Goal: Task Accomplishment & Management: Complete application form

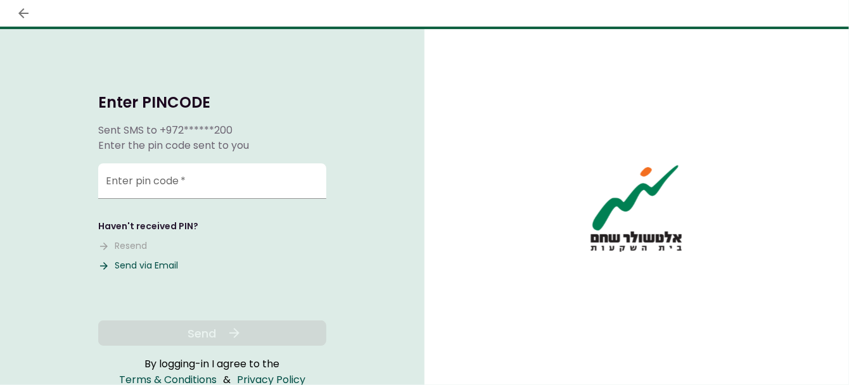
click at [140, 259] on button "Send via Email" at bounding box center [138, 265] width 80 height 13
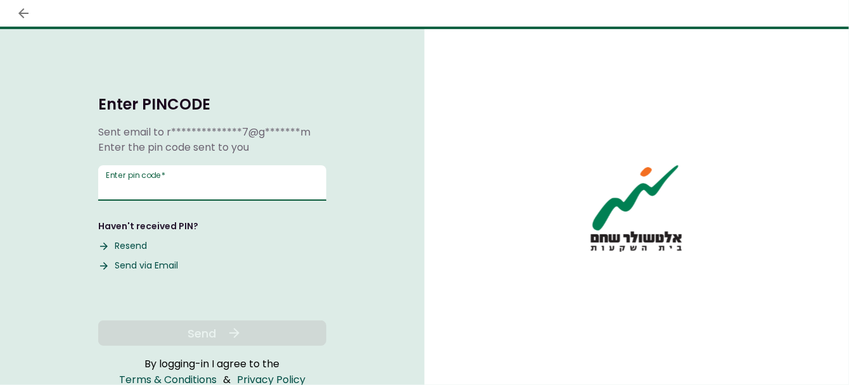
click at [246, 174] on input "Enter pin code   *" at bounding box center [212, 182] width 228 height 35
paste input "******"
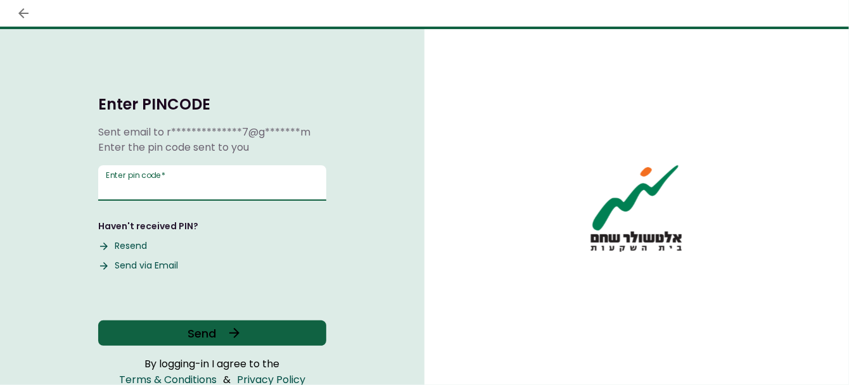
type input "******"
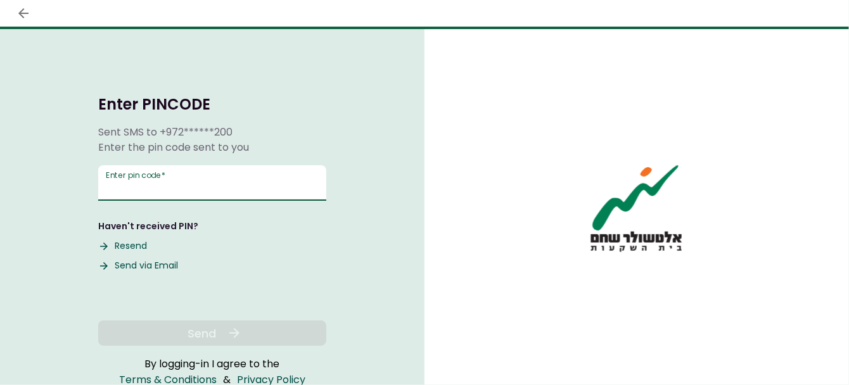
click at [184, 184] on input "Enter pin code   *" at bounding box center [212, 182] width 228 height 35
paste input "******"
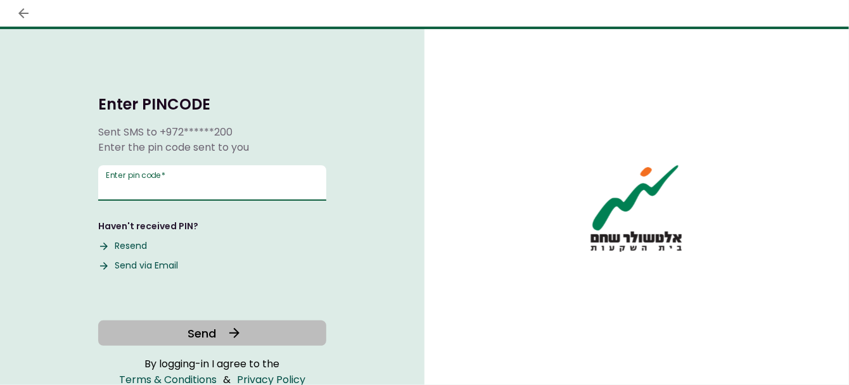
type input "******"
click at [209, 334] on span "Send" at bounding box center [202, 333] width 28 height 17
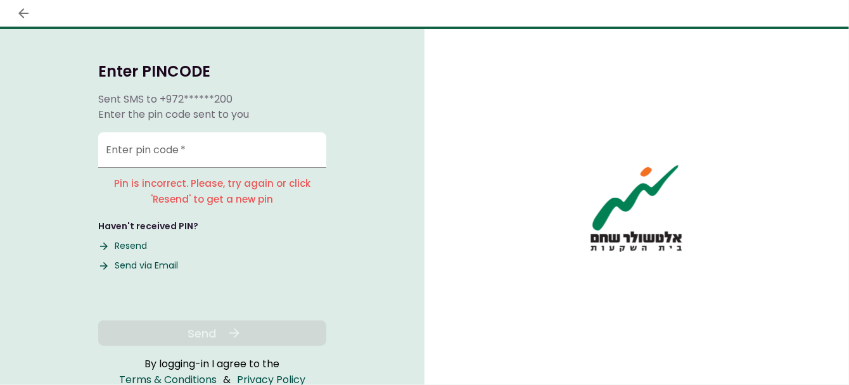
click at [169, 265] on button "Send via Email" at bounding box center [138, 265] width 80 height 13
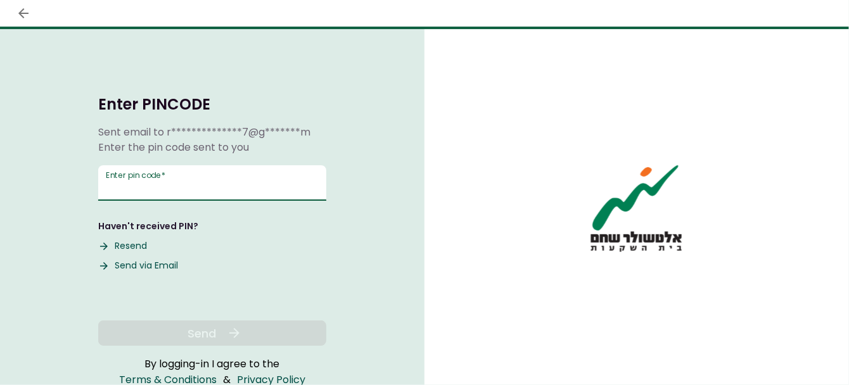
click at [243, 183] on input "Enter pin code   *" at bounding box center [212, 182] width 228 height 35
paste input "******"
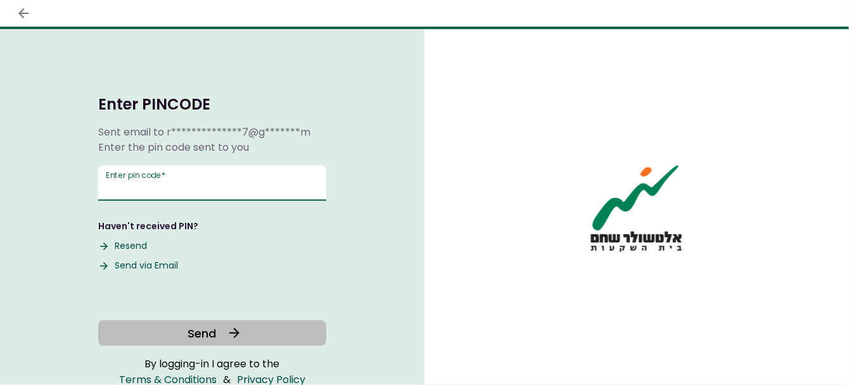
type input "******"
click at [216, 327] on button "Send" at bounding box center [212, 332] width 228 height 25
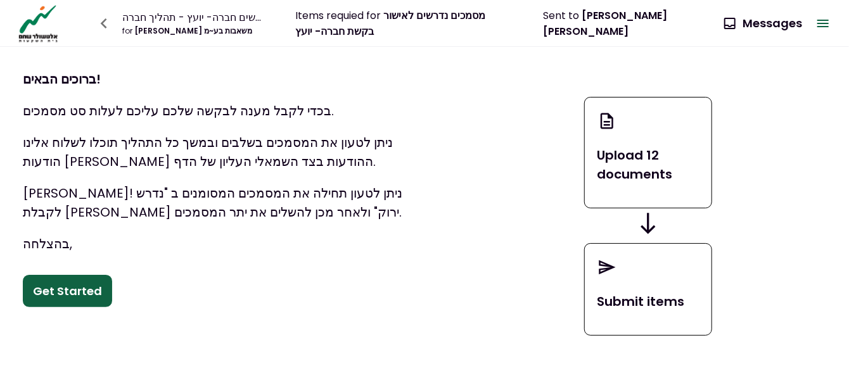
click at [831, 133] on div "Upload 12 documents Submit items" at bounding box center [647, 216] width 401 height 338
click at [50, 291] on button "Get Started" at bounding box center [67, 291] width 89 height 33
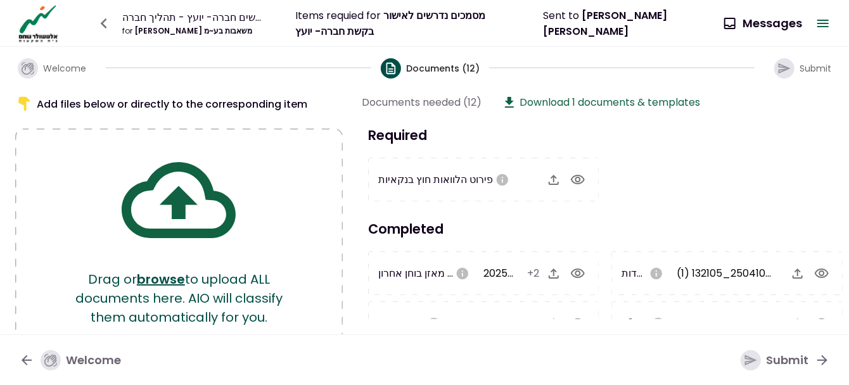
click at [376, 9] on div "Items requied for מסמכים נדרשים לאישור בקשת חברה- יועץ" at bounding box center [404, 24] width 219 height 32
click at [23, 358] on icon "button" at bounding box center [27, 360] width 10 height 10
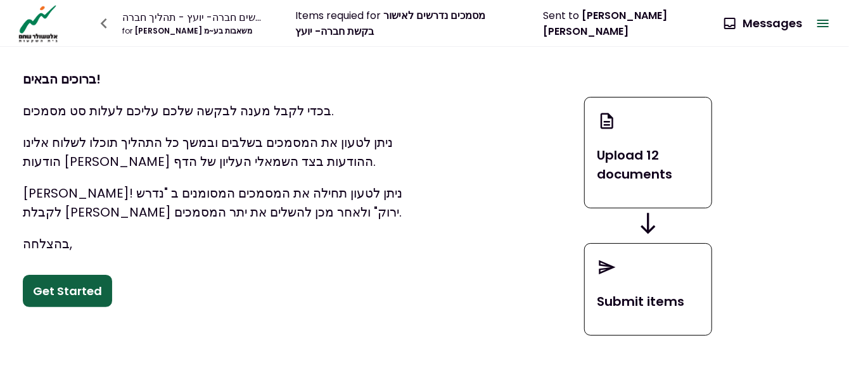
click at [377, 22] on div "Items requied for מסמכים נדרשים לאישור בקשת חברה- יועץ" at bounding box center [404, 24] width 219 height 32
click at [827, 22] on icon "button" at bounding box center [822, 23] width 15 height 15
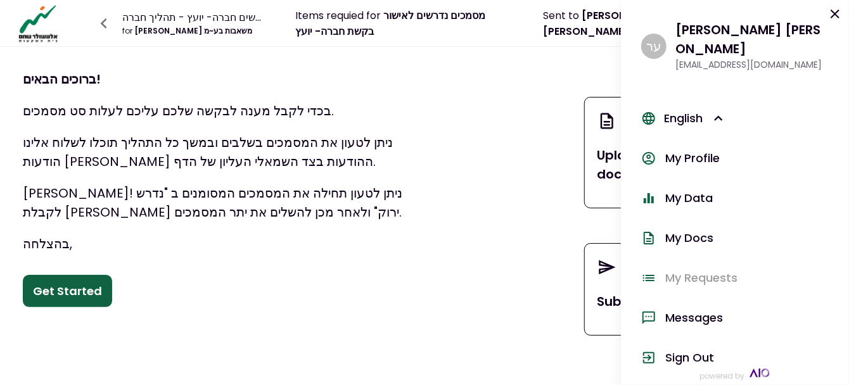
click at [343, 82] on p "ברוכים הבאים!" at bounding box center [223, 79] width 401 height 19
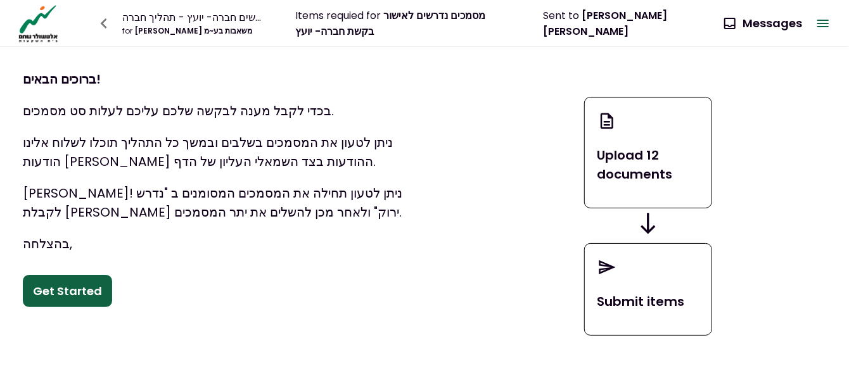
click at [139, 16] on div "מסמכים נדרשים חברה- יועץ - תהליך חברה" at bounding box center [194, 17] width 144 height 16
click at [144, 32] on div "for [PERSON_NAME] משאבות בע~מ" at bounding box center [194, 30] width 144 height 11
click at [38, 291] on button "Get Started" at bounding box center [67, 291] width 89 height 33
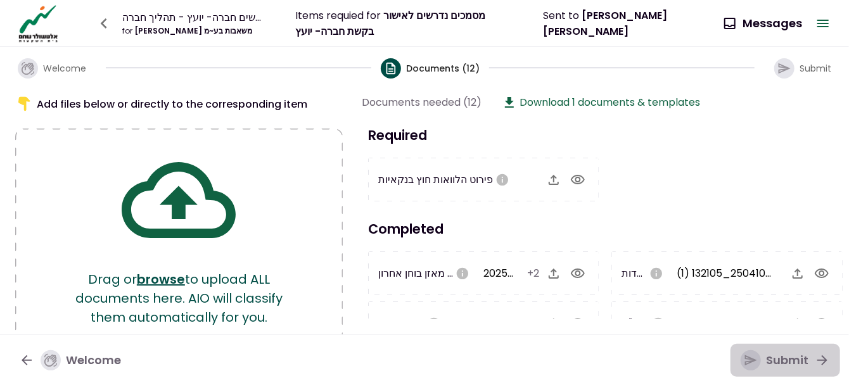
click at [817, 357] on icon "button" at bounding box center [821, 360] width 15 height 15
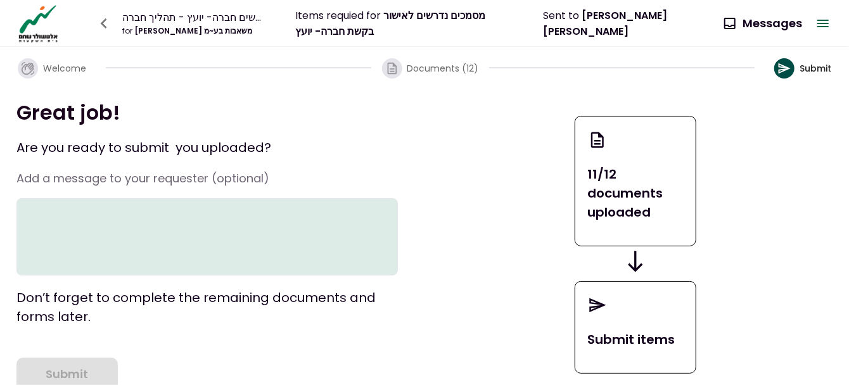
click at [591, 317] on icon at bounding box center [597, 305] width 19 height 24
click at [640, 214] on p "11/12 documents uploaded" at bounding box center [636, 193] width 96 height 57
click at [589, 315] on icon at bounding box center [597, 305] width 19 height 24
click at [57, 104] on h1 "Great job!" at bounding box center [206, 112] width 381 height 26
drag, startPoint x: 584, startPoint y: 209, endPoint x: 593, endPoint y: 205, distance: 9.9
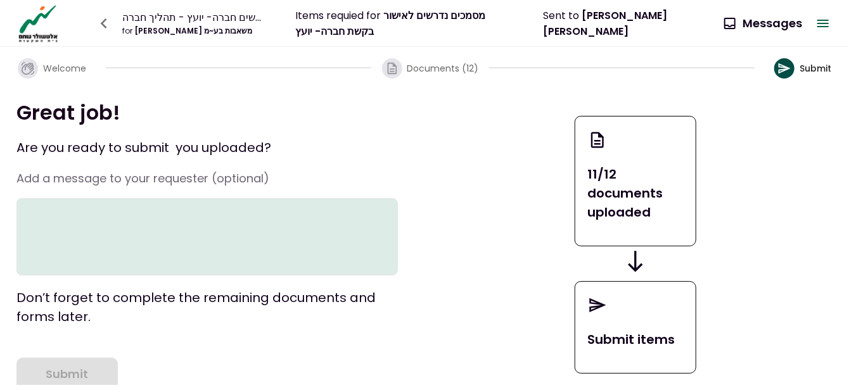
click at [593, 205] on div "11/12 documents uploaded" at bounding box center [635, 181] width 122 height 130
click at [640, 182] on p "11/12 documents uploaded" at bounding box center [636, 193] width 96 height 57
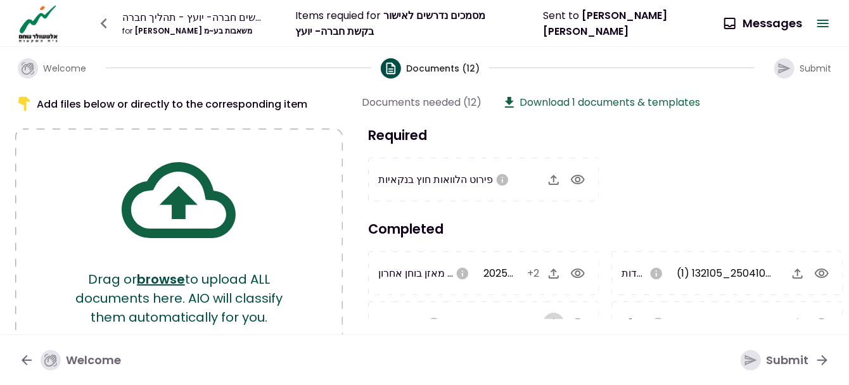
click at [554, 319] on icon "button" at bounding box center [553, 324] width 10 height 10
drag, startPoint x: 848, startPoint y: 152, endPoint x: 831, endPoint y: 217, distance: 66.8
click at [831, 217] on div "Required פירוט הלוואות חוץ בנקאיות Completed מאזן בוחן אחרון (נדרש לקבלת [PERSO…" at bounding box center [607, 222] width 491 height 194
click at [490, 219] on h3 "Completed" at bounding box center [605, 229] width 487 height 20
click at [458, 291] on div "מאזן בוחן אחרון (נדרש לקבלת [PERSON_NAME] ירוק) מאזן בוחן 2025.pdf +2" at bounding box center [483, 273] width 231 height 44
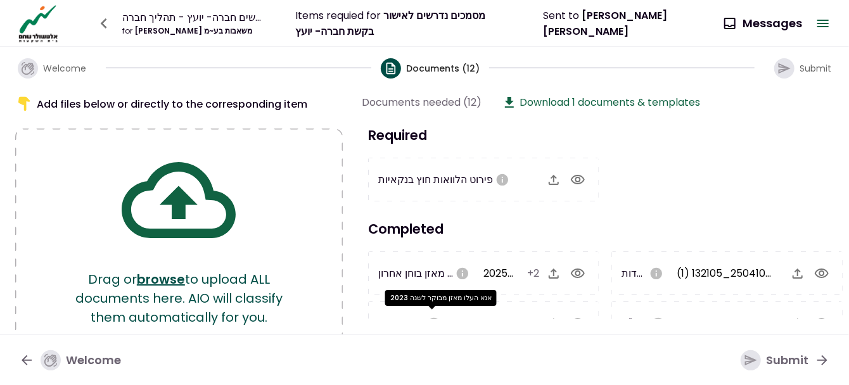
click at [429, 314] on div "אנא העלו מאזן מבוקר לשנה 2023" at bounding box center [440, 302] width 111 height 25
click at [431, 314] on div "אנא העלו מאזן מבוקר לשנה 2023" at bounding box center [440, 302] width 111 height 25
click at [553, 319] on icon "button" at bounding box center [553, 324] width 10 height 10
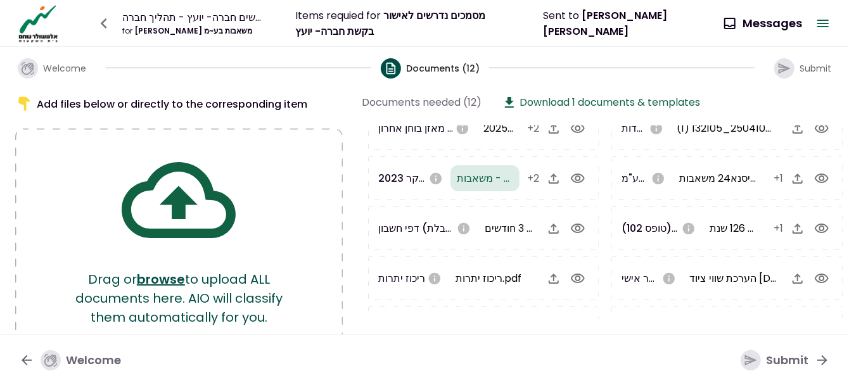
scroll to position [170, 0]
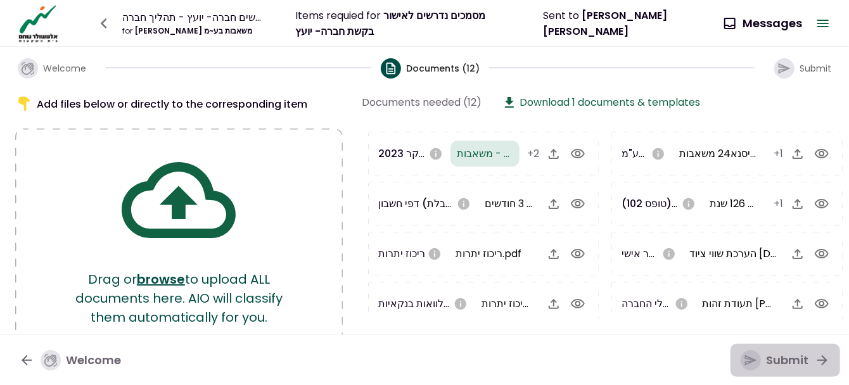
click at [776, 361] on div "Submit" at bounding box center [774, 360] width 68 height 20
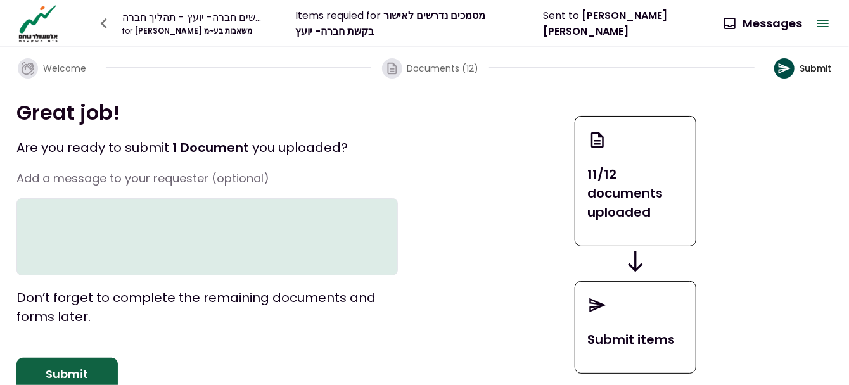
click at [324, 232] on textarea at bounding box center [206, 236] width 381 height 77
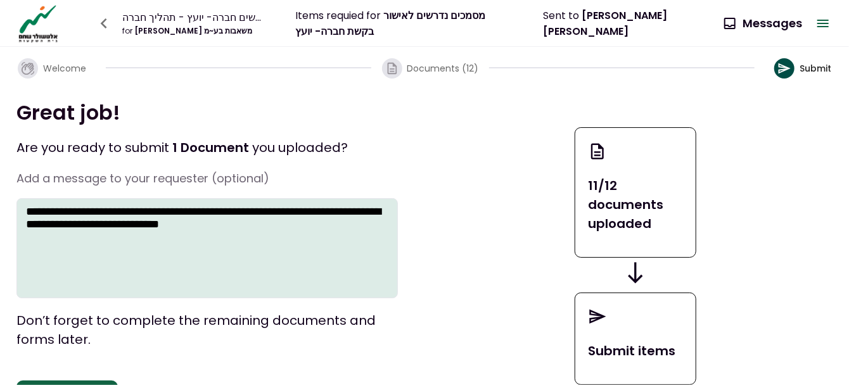
type textarea "**********"
click at [790, 220] on div "11/12 documents uploaded Submit items" at bounding box center [635, 256] width 394 height 314
drag, startPoint x: 841, startPoint y: 234, endPoint x: 850, endPoint y: 133, distance: 101.7
drag, startPoint x: 850, startPoint y: 133, endPoint x: 831, endPoint y: 77, distance: 59.3
click at [831, 77] on button "Submit" at bounding box center [802, 68] width 77 height 41
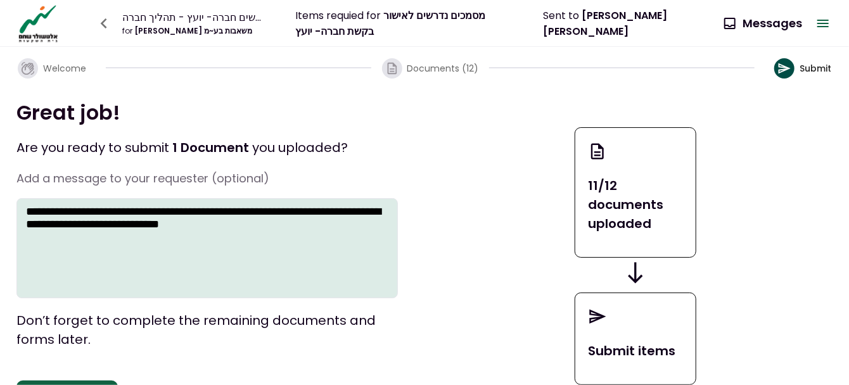
drag, startPoint x: 848, startPoint y: 108, endPoint x: 822, endPoint y: 206, distance: 100.9
click at [839, 189] on div "**********" at bounding box center [424, 256] width 849 height 337
click at [612, 354] on p "Submit items" at bounding box center [636, 350] width 96 height 19
